Goal: Information Seeking & Learning: Learn about a topic

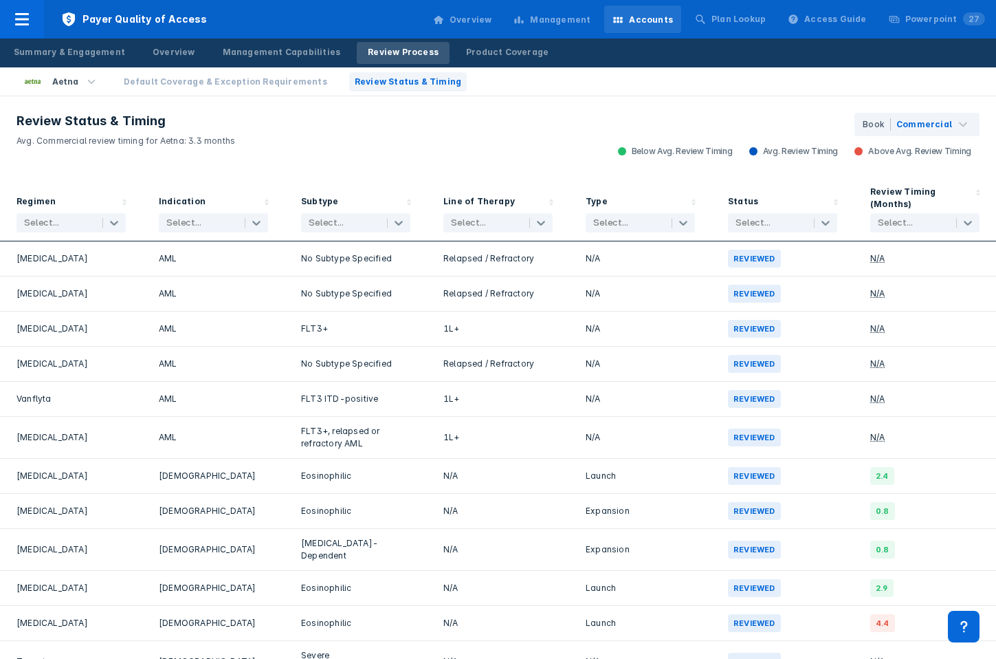
click at [591, 24] on div "Management" at bounding box center [560, 20] width 61 height 12
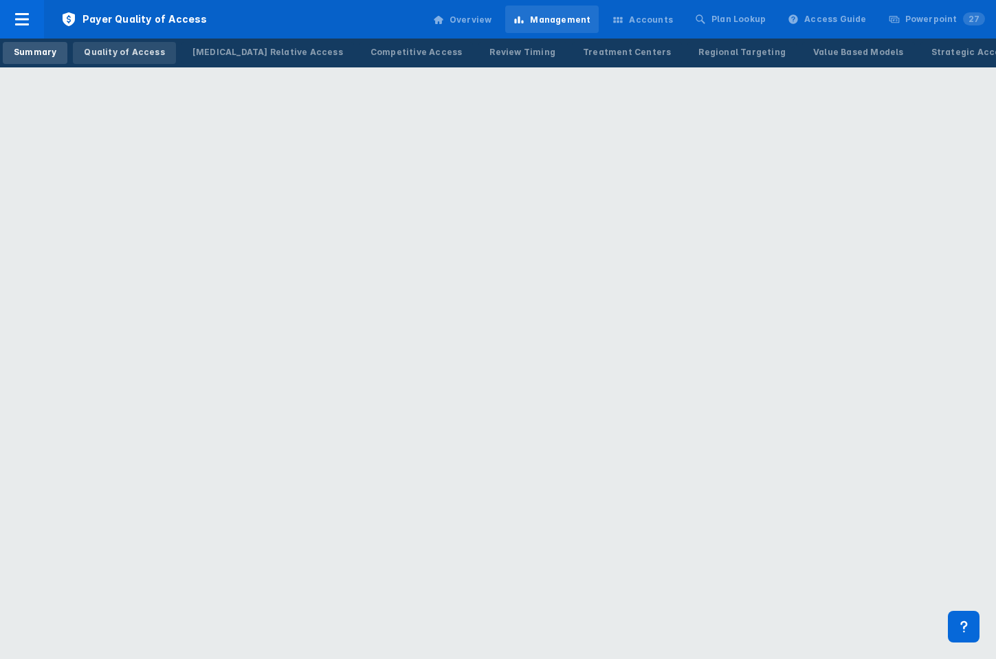
click at [111, 49] on div "Quality of Access" at bounding box center [124, 52] width 80 height 12
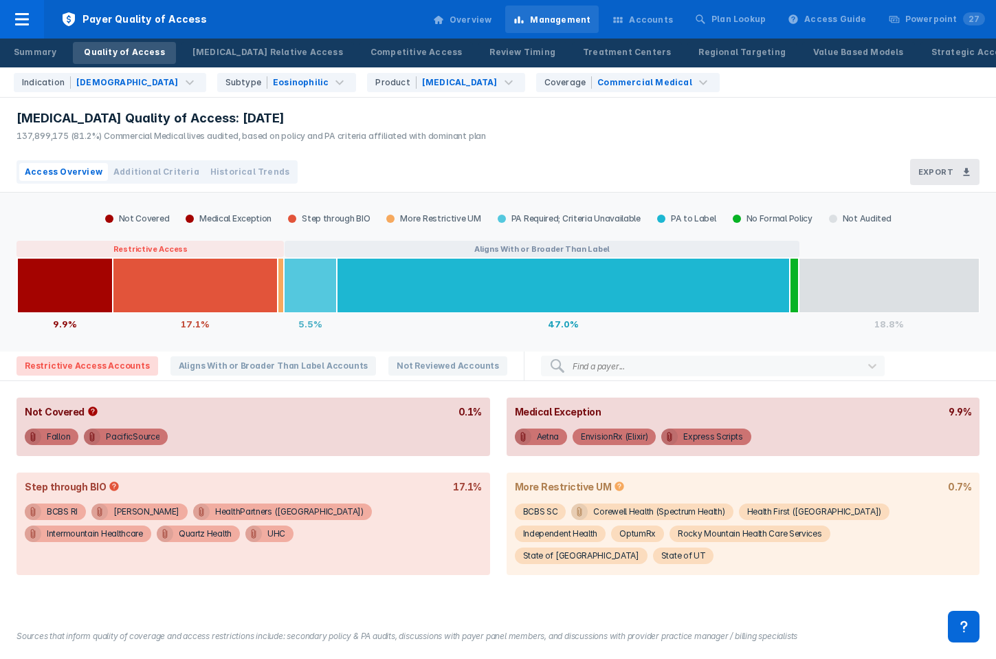
click at [243, 164] on button "Historical Trends" at bounding box center [250, 172] width 90 height 18
click at [231, 172] on span "Historical Trends" at bounding box center [249, 172] width 79 height 12
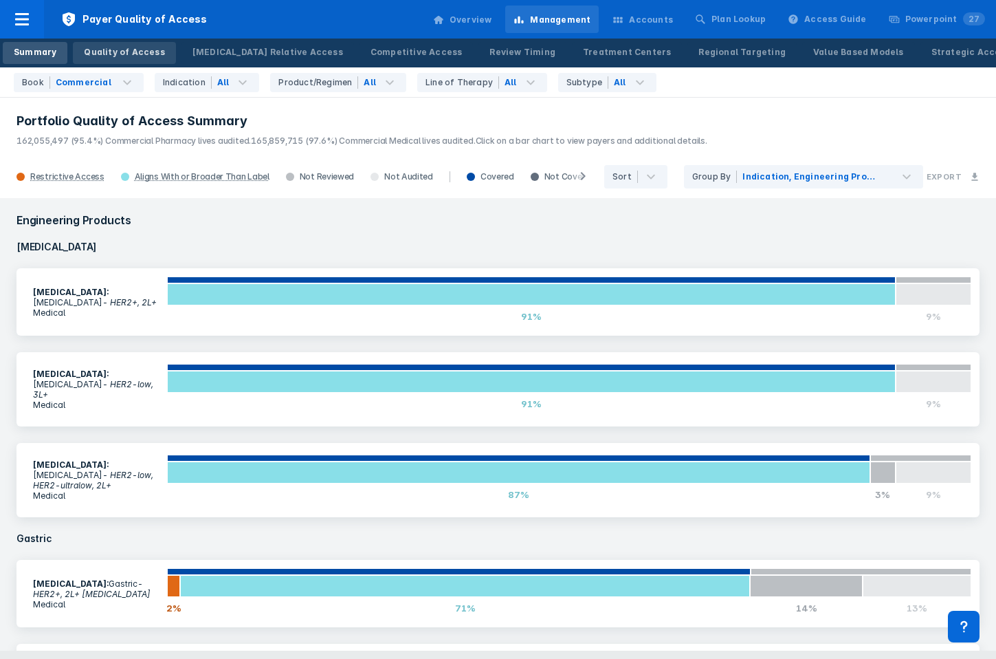
click at [139, 50] on div "Quality of Access" at bounding box center [124, 52] width 80 height 12
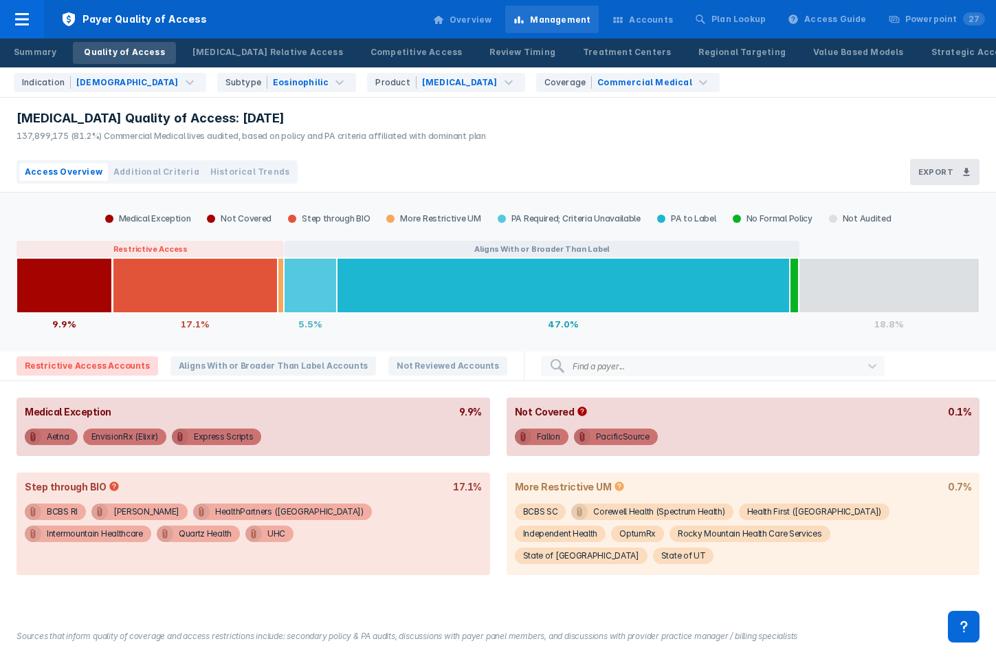
click at [218, 167] on span "Historical Trends" at bounding box center [249, 172] width 79 height 12
click at [233, 173] on span "Historical Trends" at bounding box center [249, 172] width 79 height 12
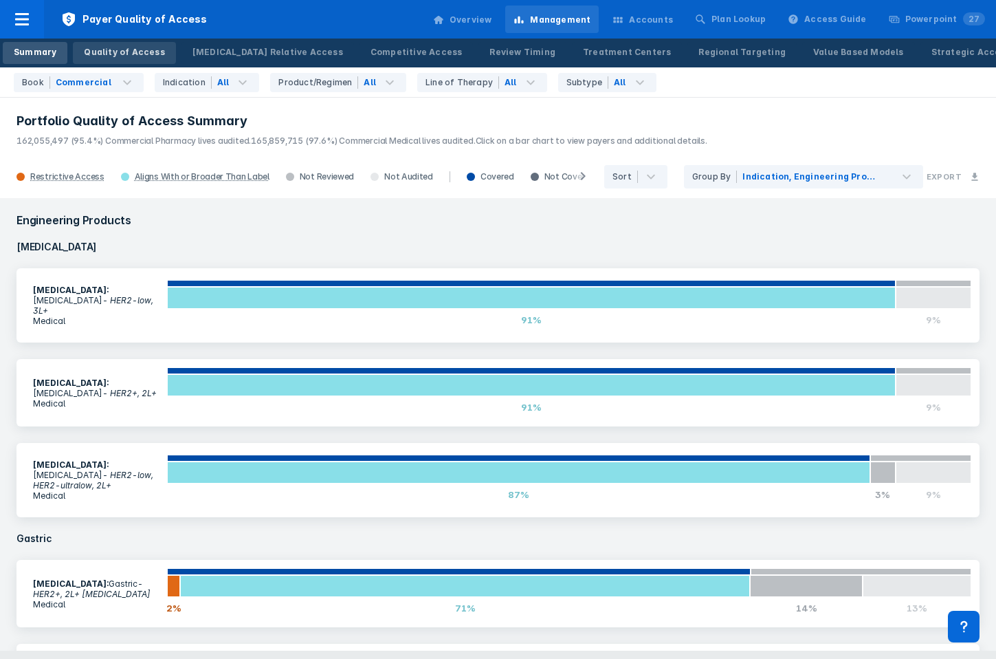
click at [132, 55] on div "Quality of Access" at bounding box center [124, 52] width 80 height 12
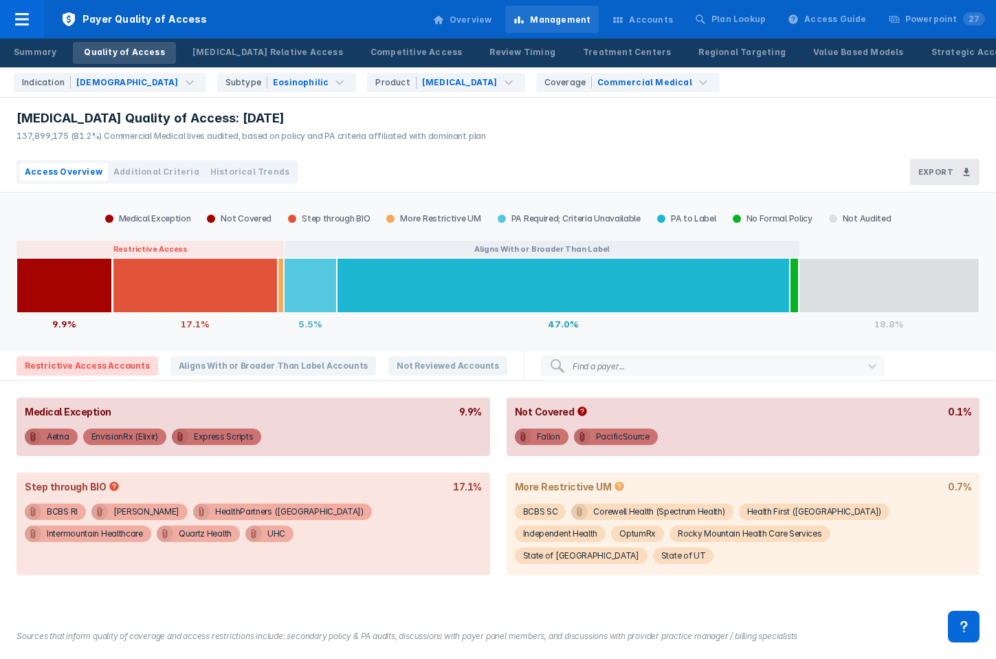
click at [248, 175] on span "Historical Trends" at bounding box center [249, 172] width 79 height 12
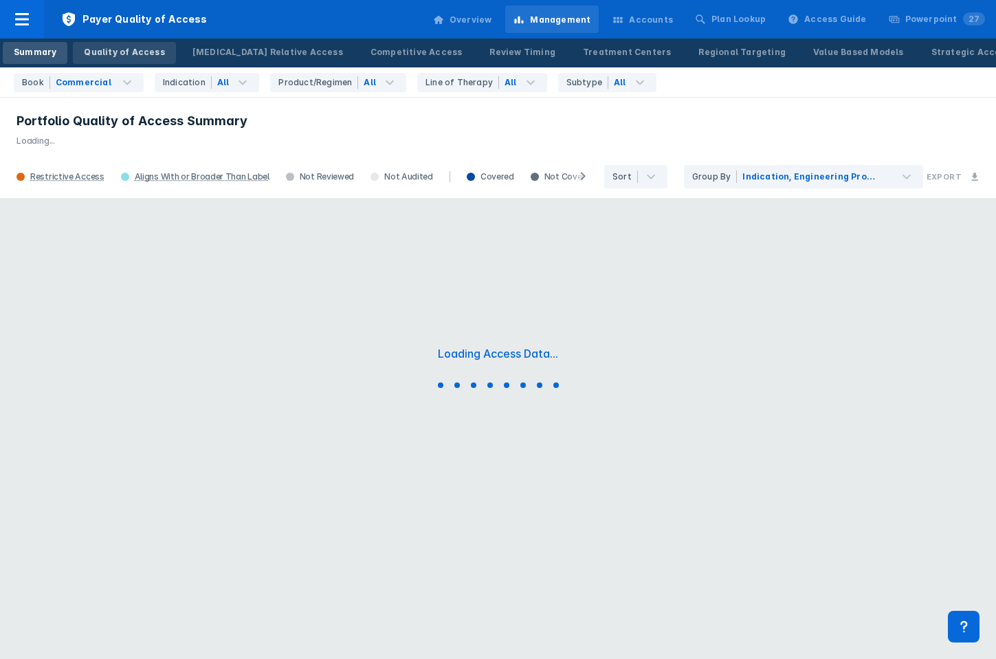
click at [119, 53] on div "Quality of Access" at bounding box center [124, 52] width 80 height 12
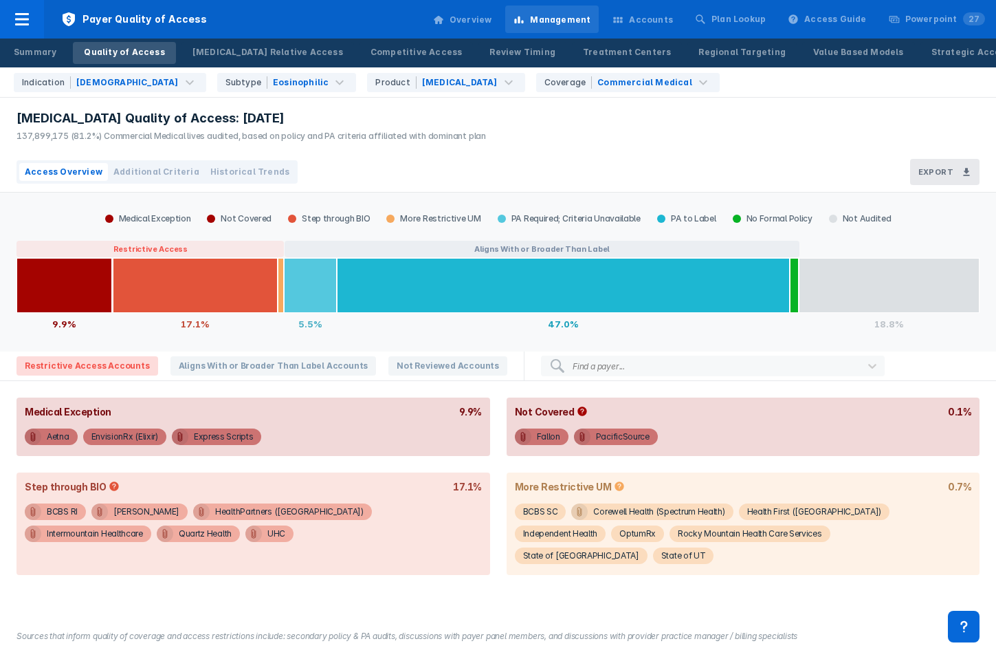
click at [221, 167] on span "Historical Trends" at bounding box center [249, 172] width 79 height 12
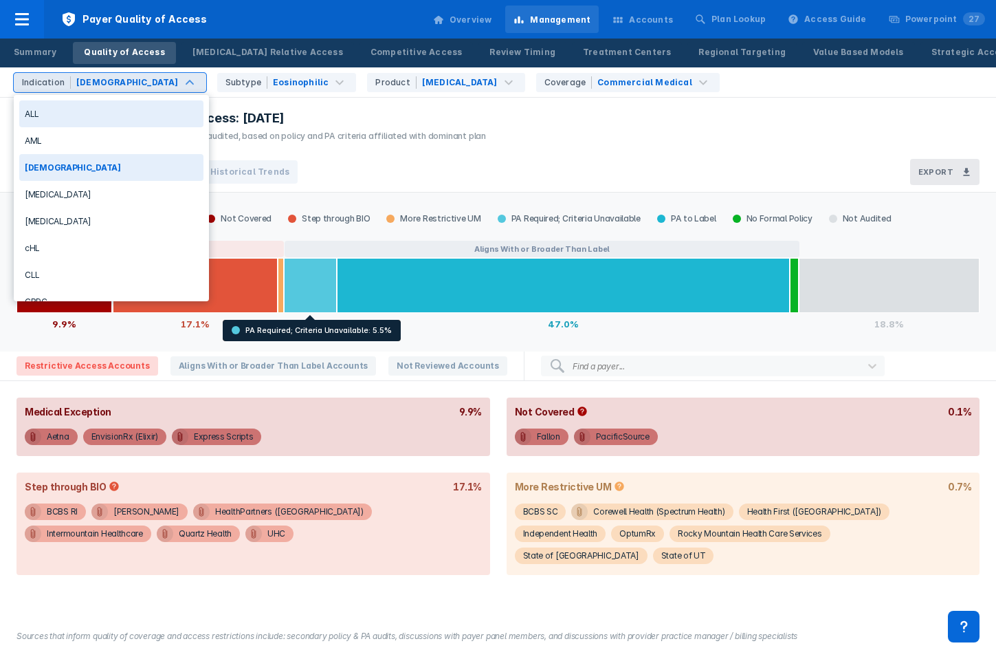
click at [103, 76] on div "[DEMOGRAPHIC_DATA]" at bounding box center [127, 82] width 102 height 12
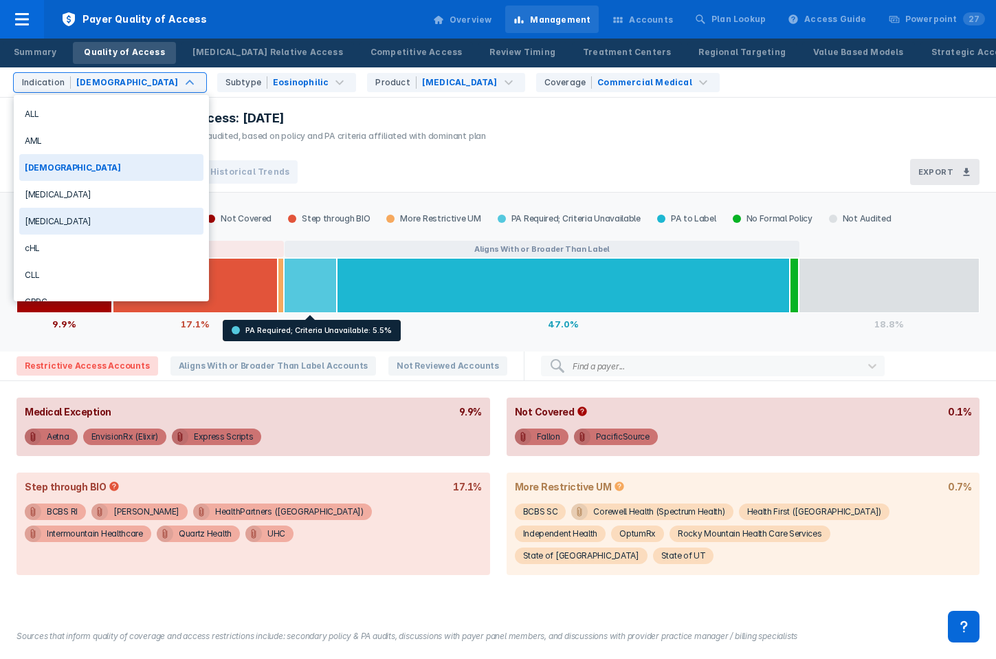
click at [77, 222] on div "Breast Cancer" at bounding box center [111, 221] width 184 height 27
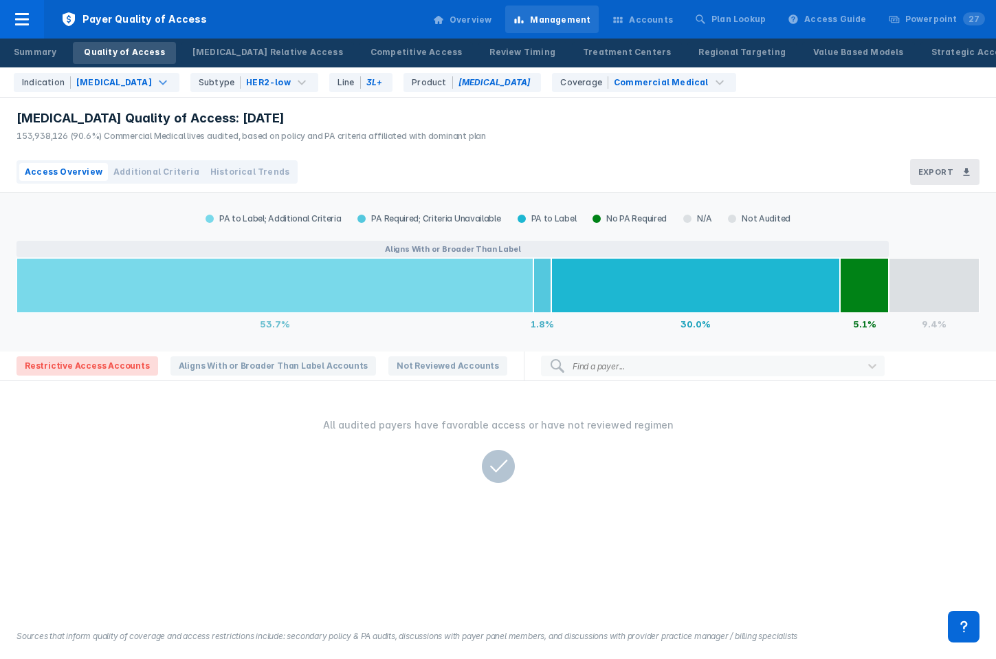
click at [241, 168] on span "Historical Trends" at bounding box center [249, 172] width 79 height 12
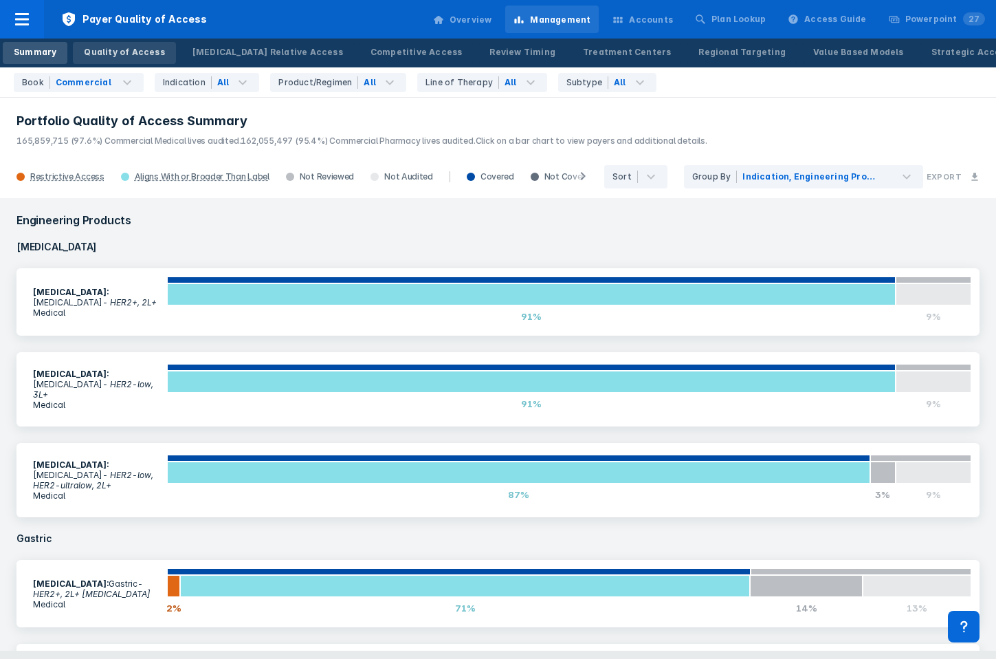
click at [155, 56] on div "Quality of Access" at bounding box center [124, 52] width 80 height 12
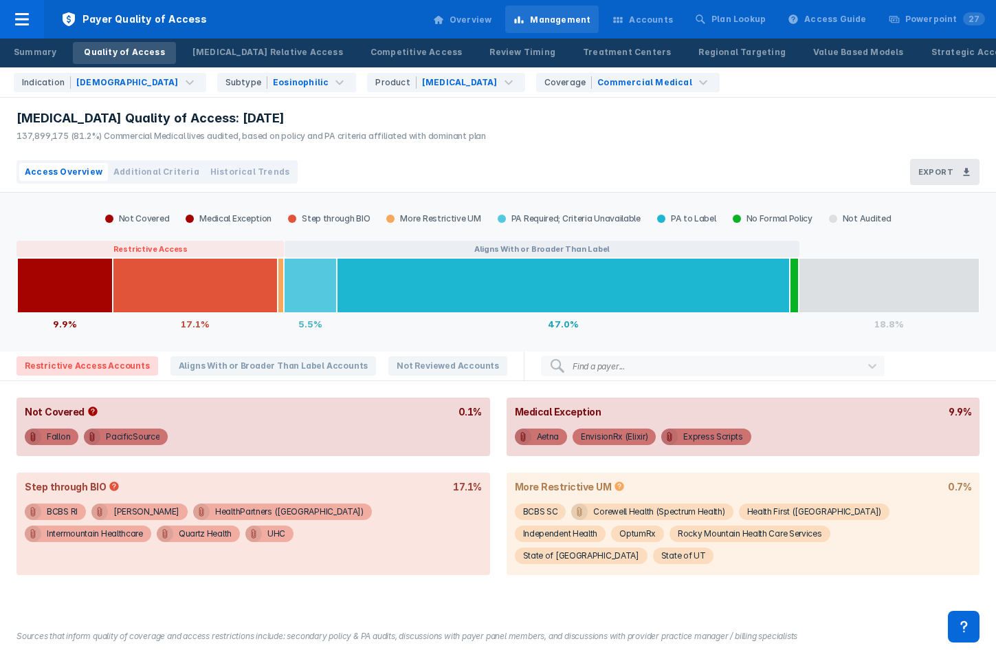
click at [147, 170] on span "Additional Criteria" at bounding box center [156, 172] width 86 height 12
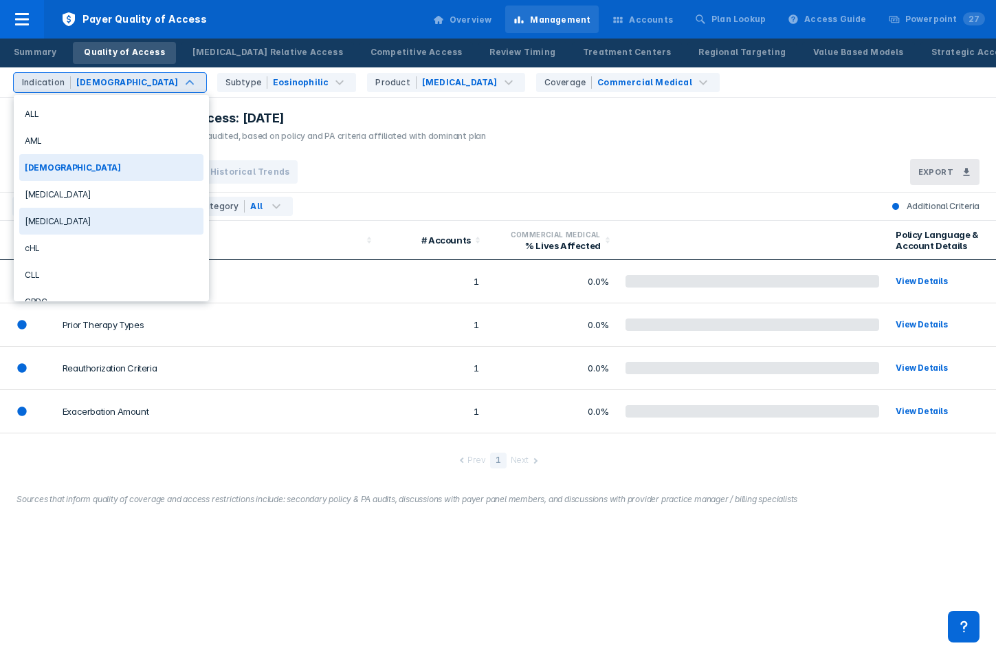
click at [84, 216] on div "Breast Cancer" at bounding box center [111, 221] width 184 height 27
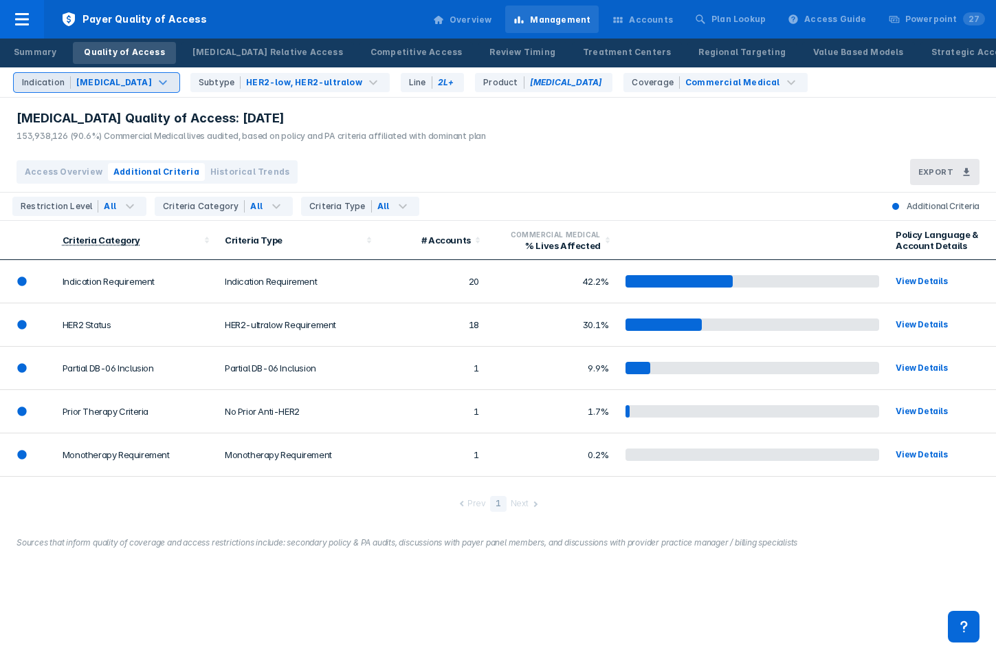
click at [226, 166] on span "Historical Trends" at bounding box center [249, 172] width 79 height 12
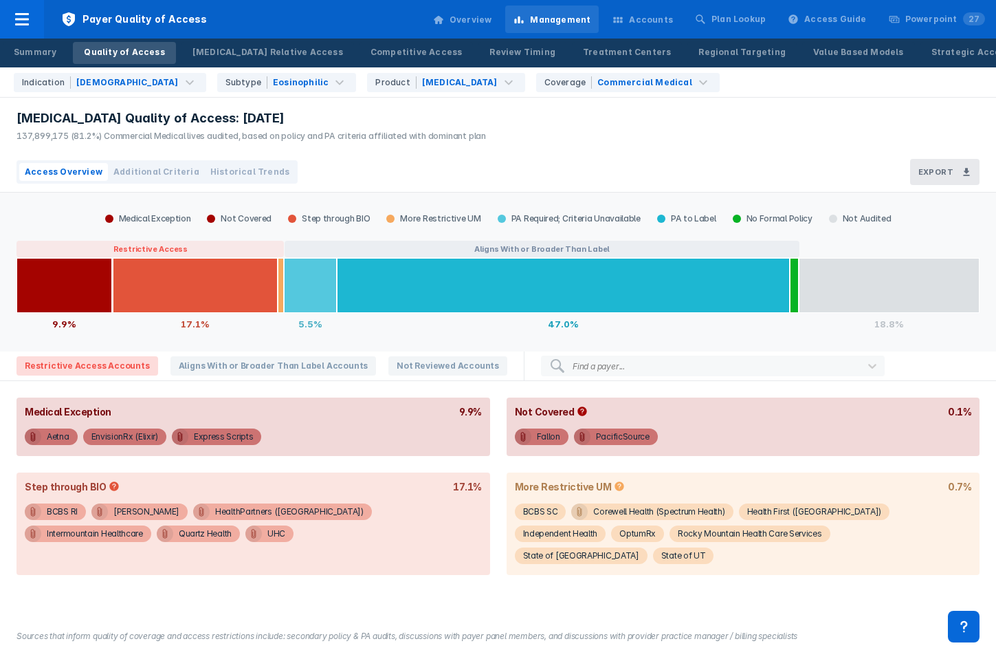
click at [156, 168] on span "Additional Criteria" at bounding box center [156, 172] width 86 height 12
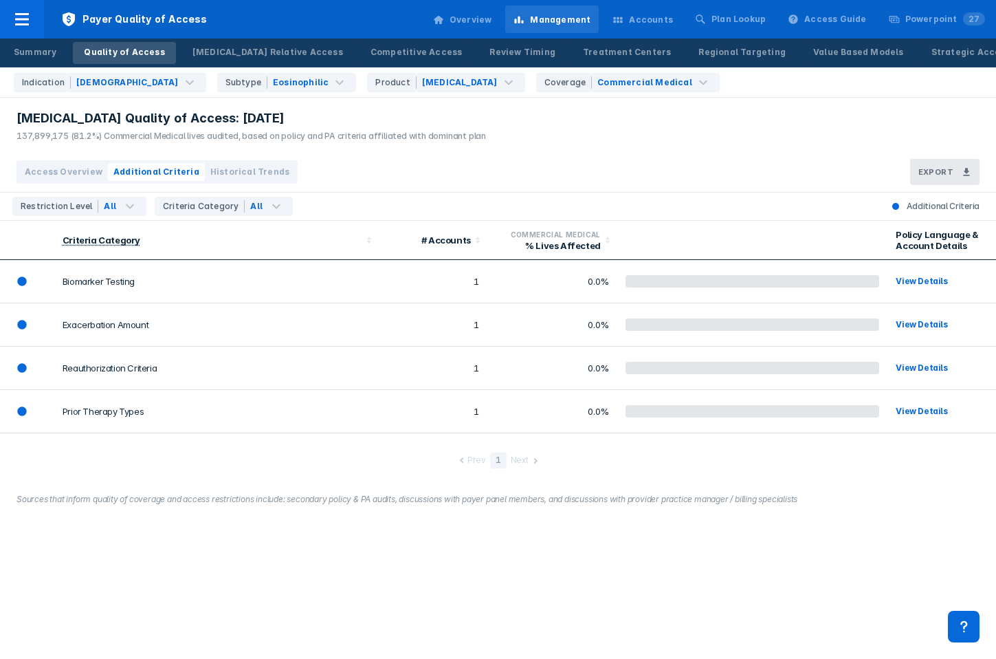
click at [230, 173] on span "Historical Trends" at bounding box center [249, 172] width 79 height 12
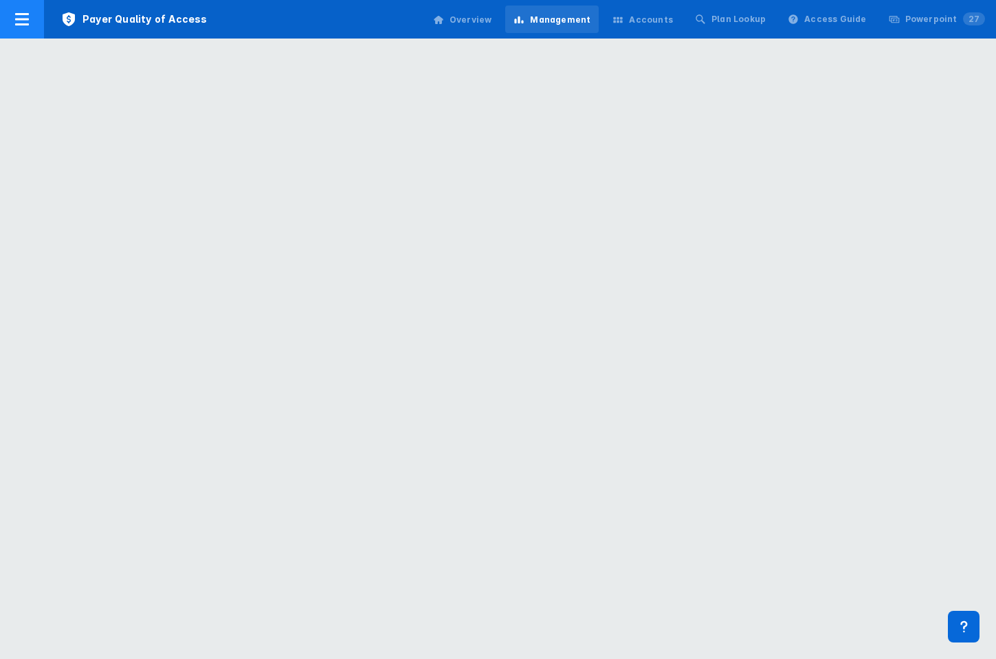
click at [31, 16] on div at bounding box center [22, 19] width 44 height 39
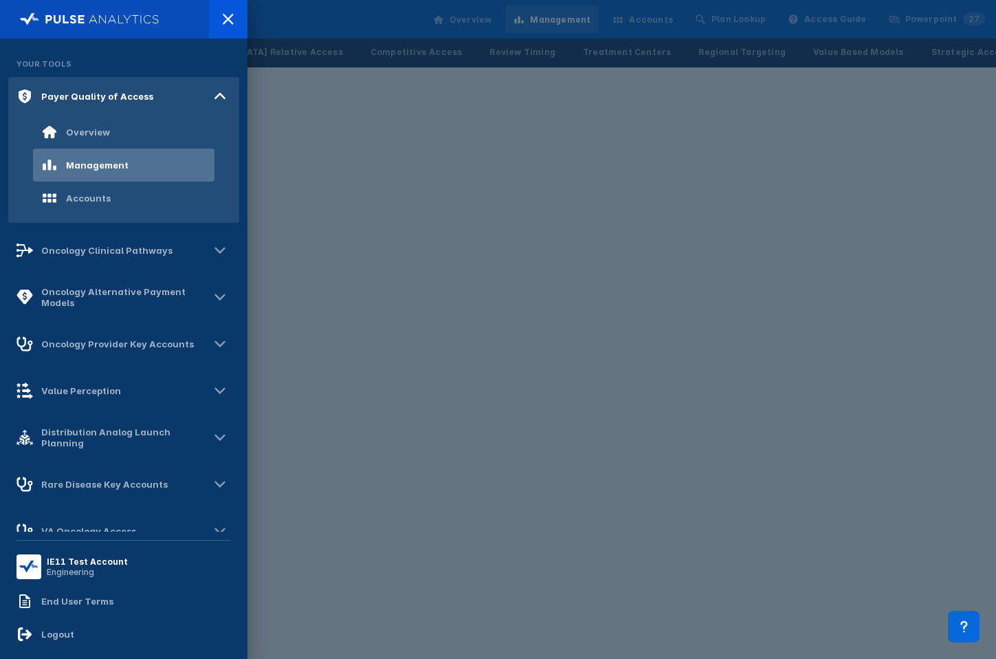
scroll to position [128, 0]
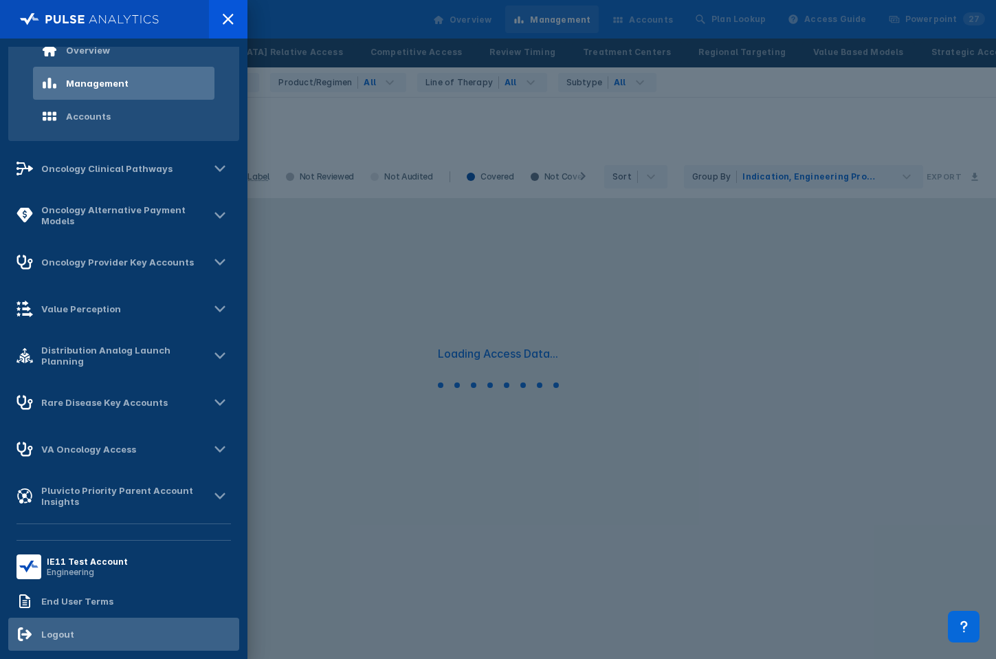
click at [45, 630] on div "Logout" at bounding box center [57, 633] width 33 height 11
